Goal: Information Seeking & Learning: Learn about a topic

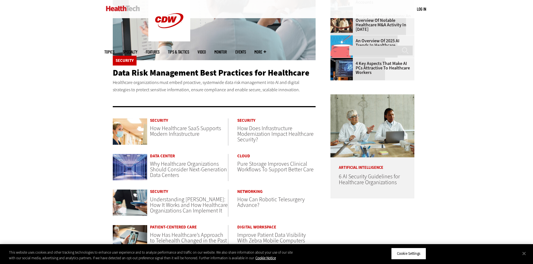
scroll to position [201, 0]
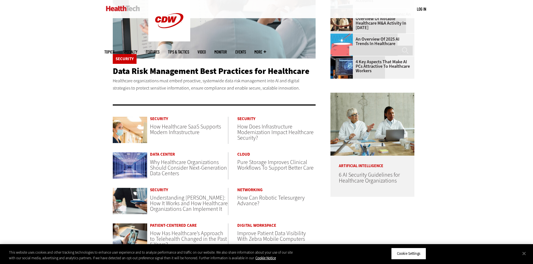
click at [191, 131] on span "How Healthcare SaaS Supports Modern Infrastructure" at bounding box center [185, 129] width 71 height 13
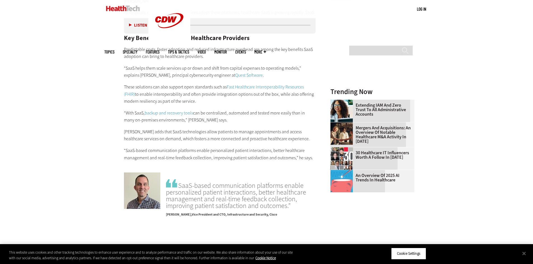
scroll to position [737, 0]
